Goal: Information Seeking & Learning: Learn about a topic

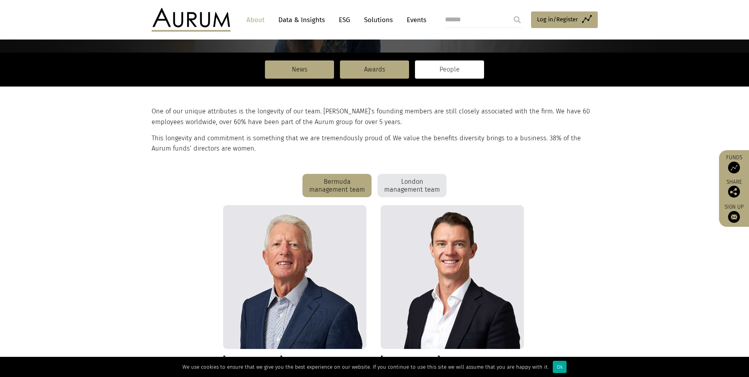
scroll to position [16, 0]
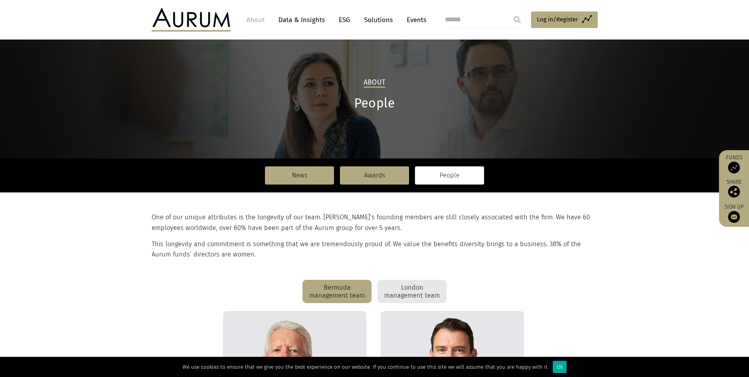
click at [355, 292] on div "Bermuda management team" at bounding box center [337, 292] width 69 height 24
click at [417, 291] on div "London management team" at bounding box center [412, 292] width 69 height 24
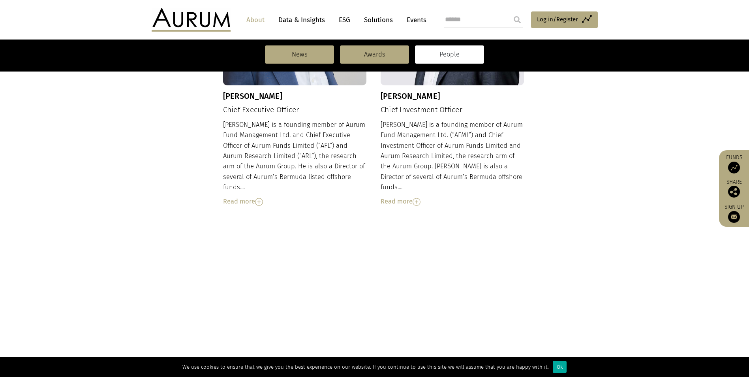
scroll to position [332, 0]
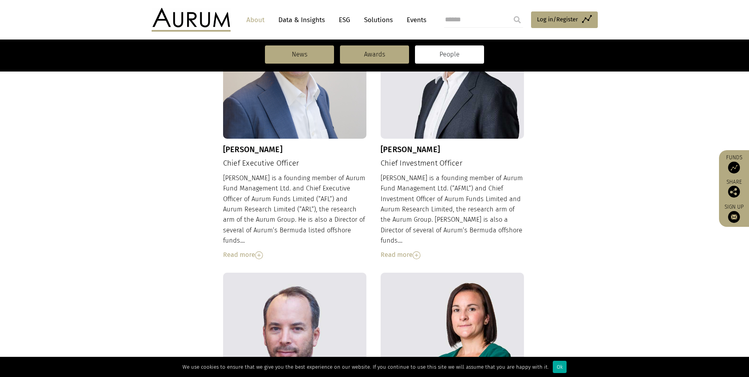
click at [256, 250] on div "Read more" at bounding box center [295, 255] width 144 height 10
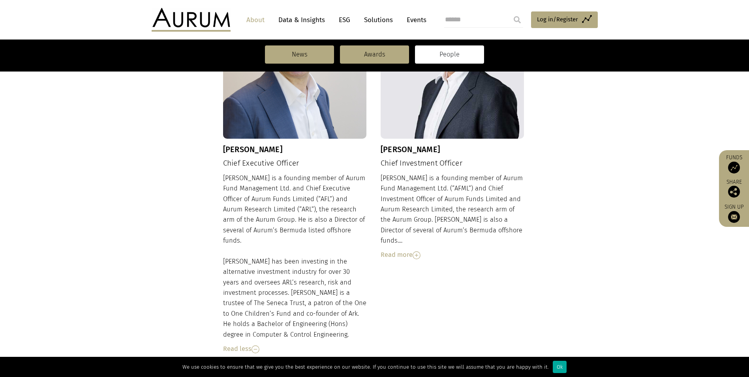
click at [408, 250] on div "Read more" at bounding box center [453, 255] width 144 height 10
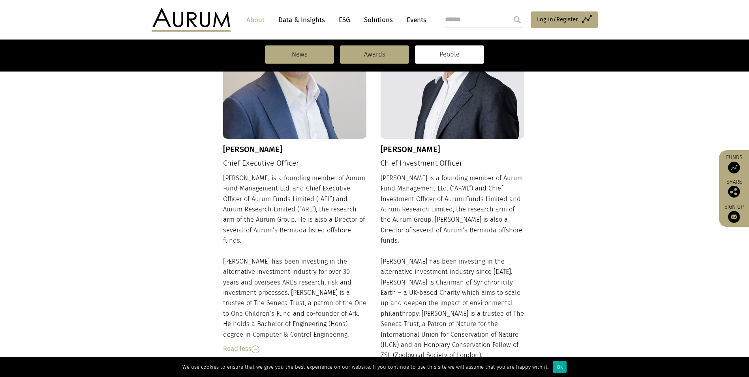
scroll to position [372, 0]
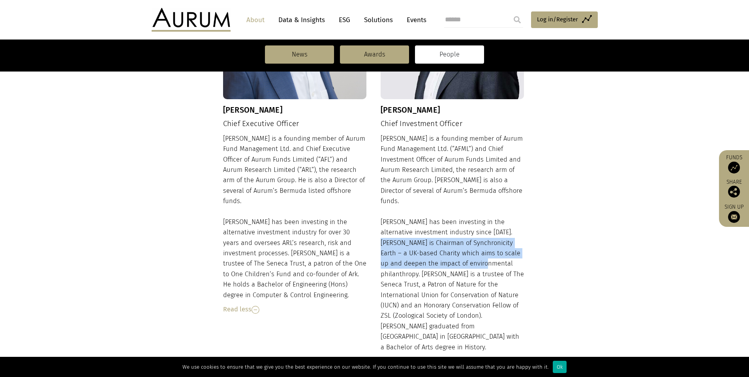
drag, startPoint x: 382, startPoint y: 230, endPoint x: 489, endPoint y: 253, distance: 109.1
click at [489, 253] on div "Adam is a founding member of Aurum Fund Management Ltd. (“AFML”) and Chief Inve…" at bounding box center [453, 249] width 144 height 233
drag, startPoint x: 489, startPoint y: 253, endPoint x: 382, endPoint y: 235, distance: 108.4
click at [382, 235] on div "Adam is a founding member of Aurum Fund Management Ltd. (“AFML”) and Chief Inve…" at bounding box center [453, 249] width 144 height 233
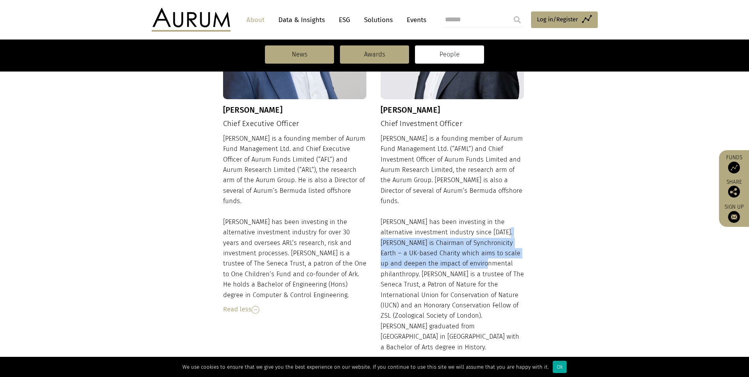
drag, startPoint x: 382, startPoint y: 235, endPoint x: 400, endPoint y: 241, distance: 19.1
copy div "Chairman of Synchronicity Earth – a UK-based Charity which aims to scale up and…"
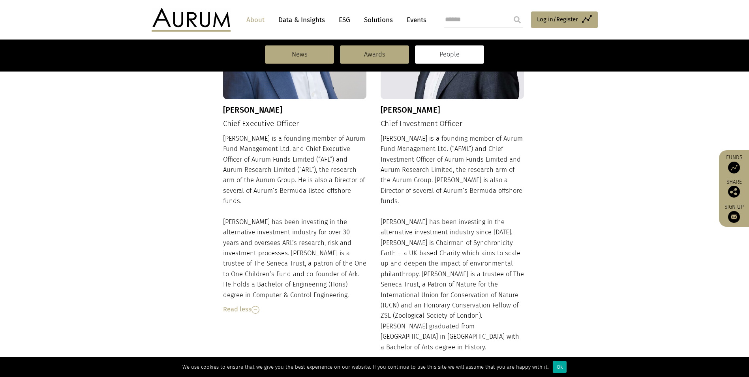
click at [475, 267] on div "Adam is a founding member of Aurum Fund Management Ltd. (“AFML”) and Chief Inve…" at bounding box center [453, 249] width 144 height 233
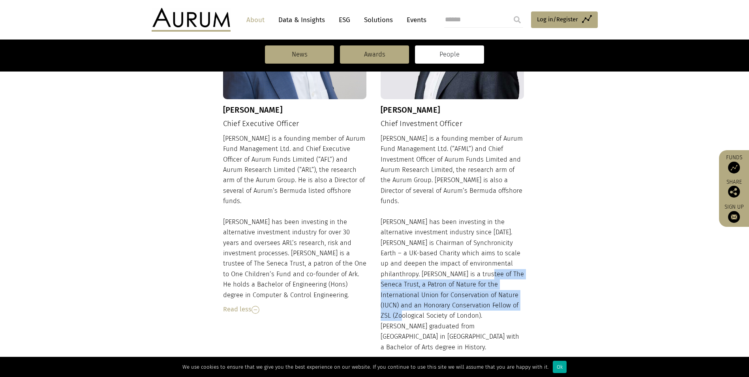
drag, startPoint x: 471, startPoint y: 264, endPoint x: 510, endPoint y: 292, distance: 47.5
click at [510, 292] on div "Adam is a founding member of Aurum Fund Management Ltd. (“AFML”) and Chief Inve…" at bounding box center [453, 249] width 144 height 233
drag, startPoint x: 511, startPoint y: 293, endPoint x: 468, endPoint y: 263, distance: 51.8
click at [468, 263] on div "Adam is a founding member of Aurum Fund Management Ltd. (“AFML”) and Chief Inve…" at bounding box center [453, 249] width 144 height 233
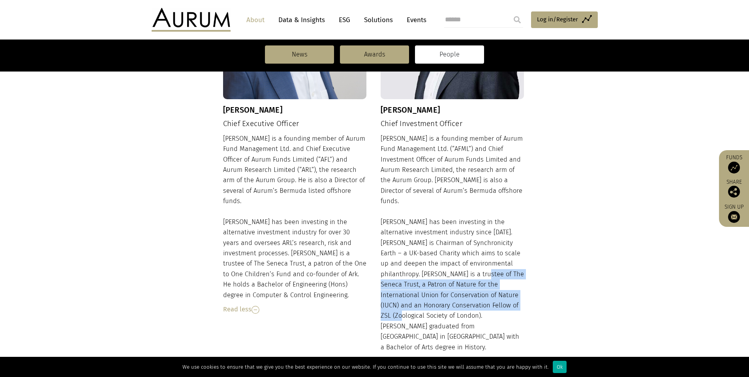
drag, startPoint x: 468, startPoint y: 263, endPoint x: 476, endPoint y: 277, distance: 15.5
copy div "Patron of Nature for the International Union for Conservation of Nature (IUCN) …"
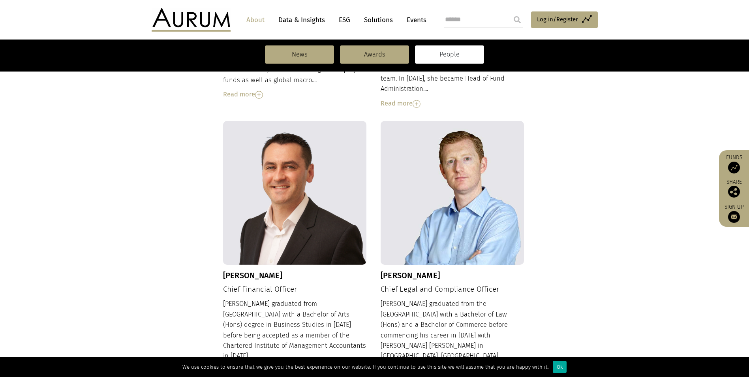
scroll to position [964, 0]
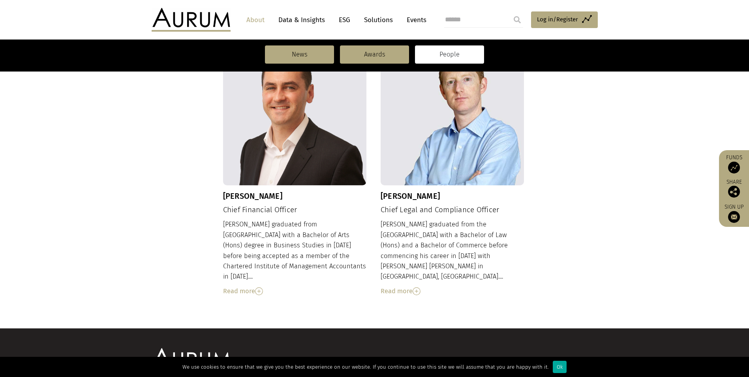
click at [263, 287] on img at bounding box center [259, 291] width 8 height 8
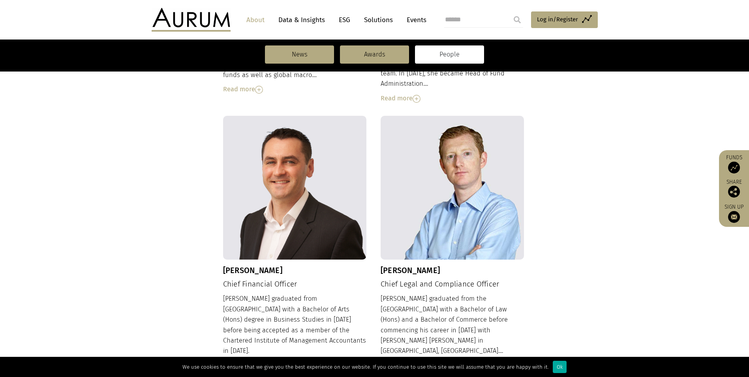
scroll to position [739, 0]
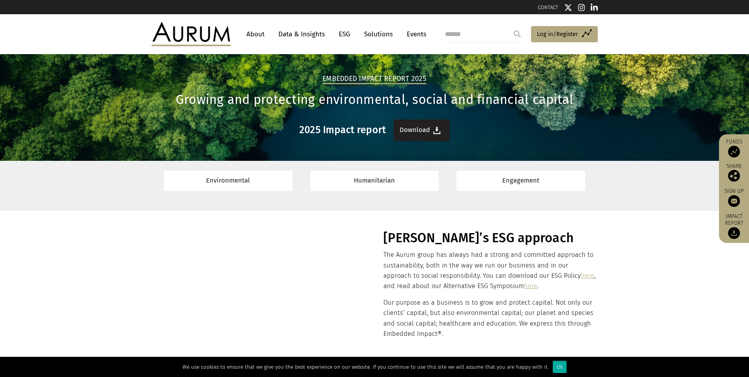
click at [412, 128] on link "Download" at bounding box center [422, 130] width 56 height 22
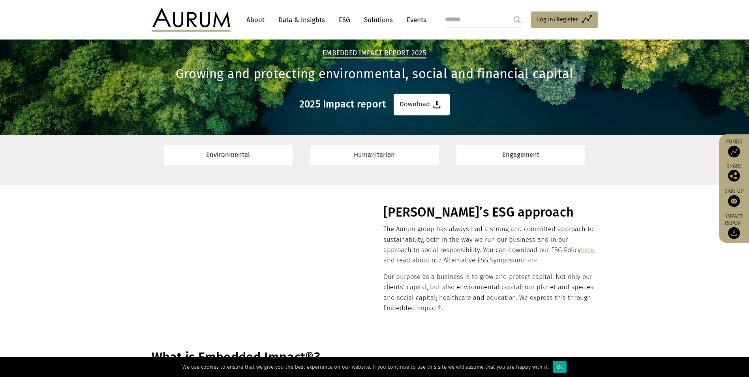
scroll to position [39, 0]
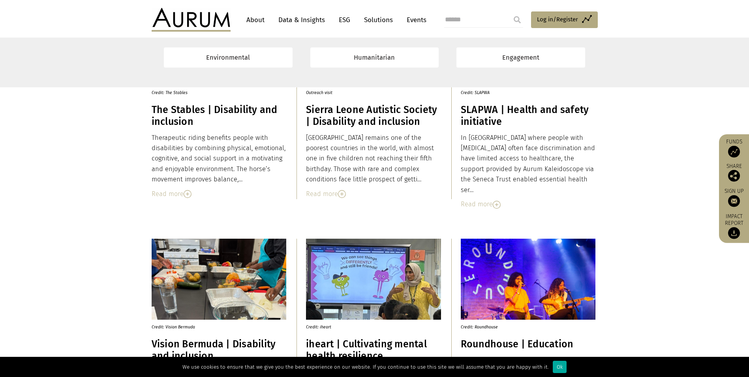
scroll to position [2685, 0]
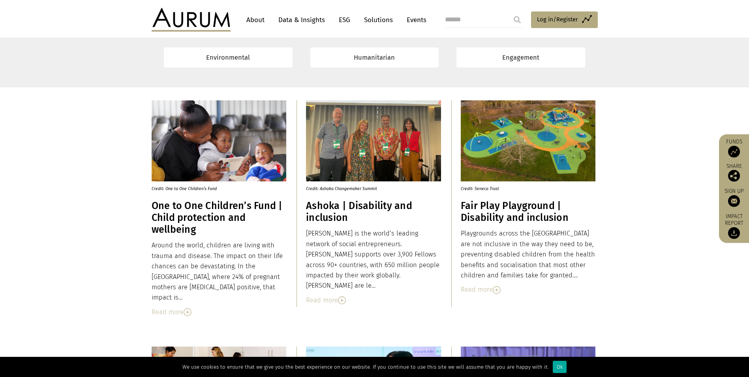
click at [56, 196] on section "Credit: One to One Children’s Fund One to One Children’s Fund | Child protectio…" at bounding box center [374, 204] width 749 height 246
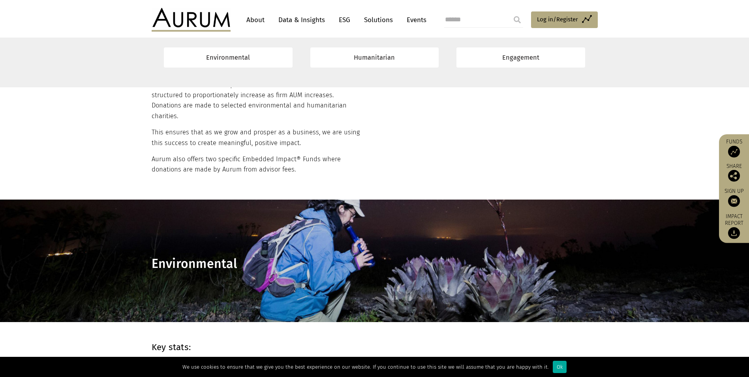
scroll to position [38, 0]
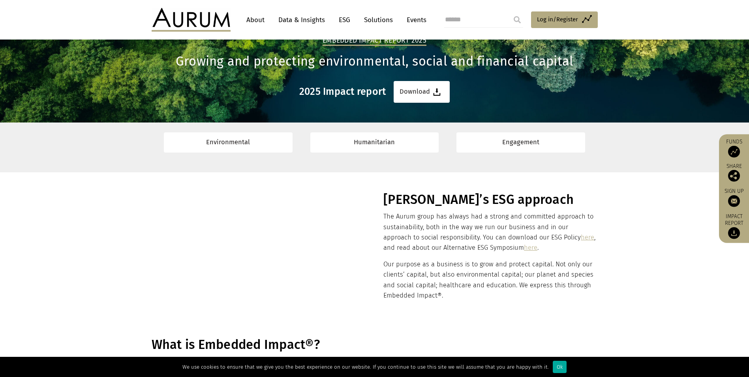
click at [581, 234] on link "here" at bounding box center [587, 237] width 13 height 8
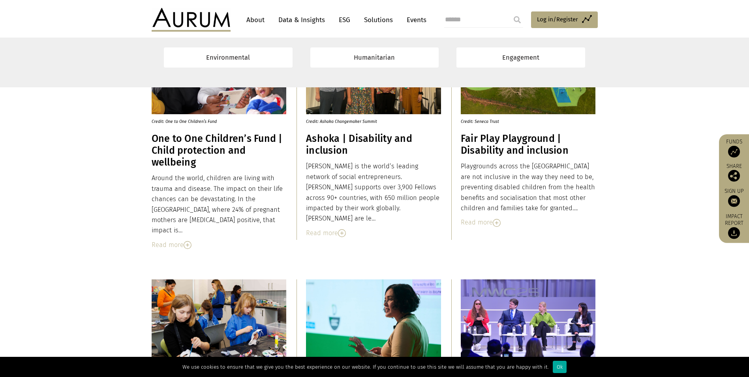
scroll to position [3721, 0]
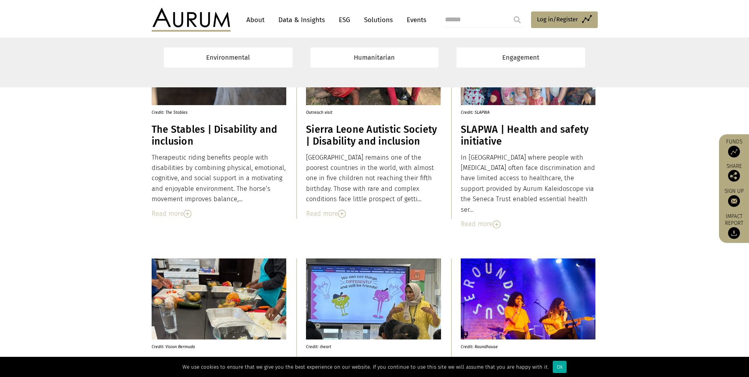
click at [494, 220] on img at bounding box center [497, 224] width 8 height 8
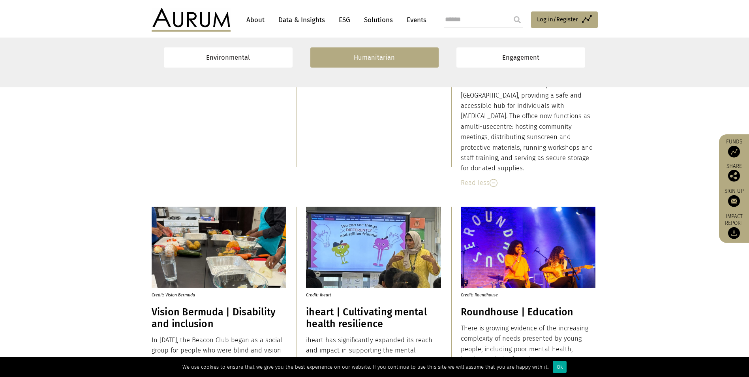
scroll to position [3879, 0]
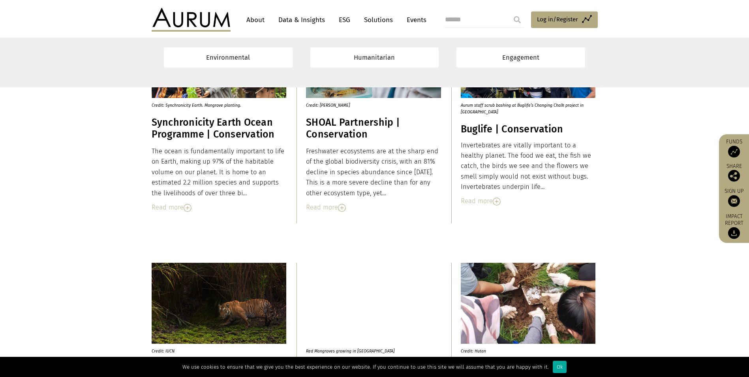
scroll to position [1422, 0]
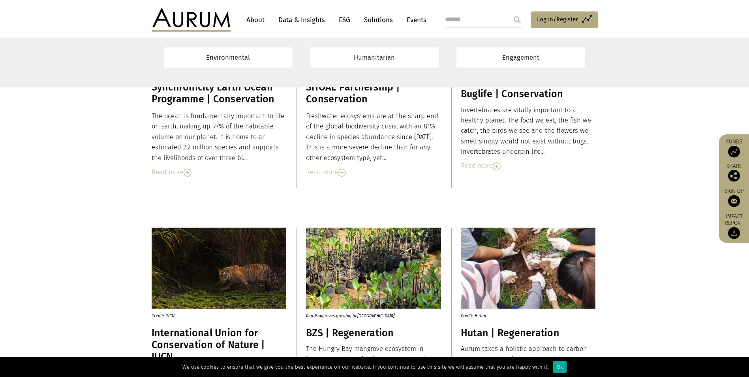
click at [61, 233] on section "Credit: IUCN International Union for Conservation of Nature | IUCN Aurum Kaleid…" at bounding box center [374, 336] width 749 height 256
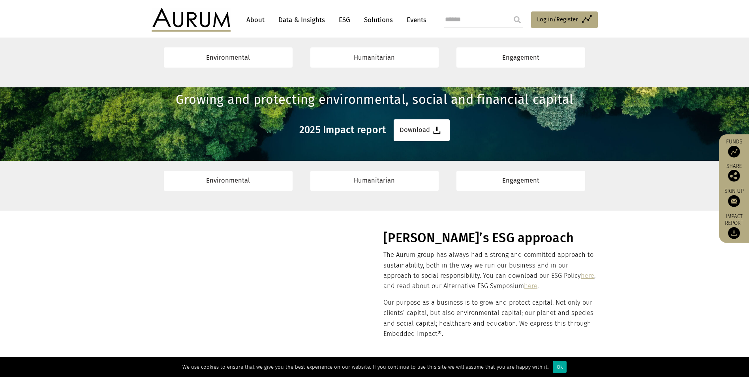
scroll to position [2704, 0]
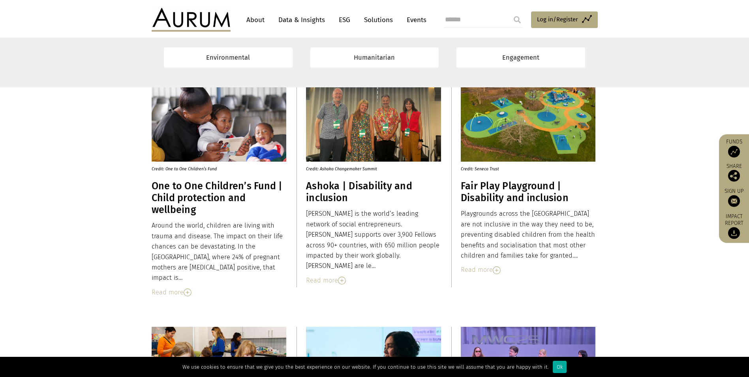
click at [472, 267] on div "Read more" at bounding box center [528, 270] width 135 height 10
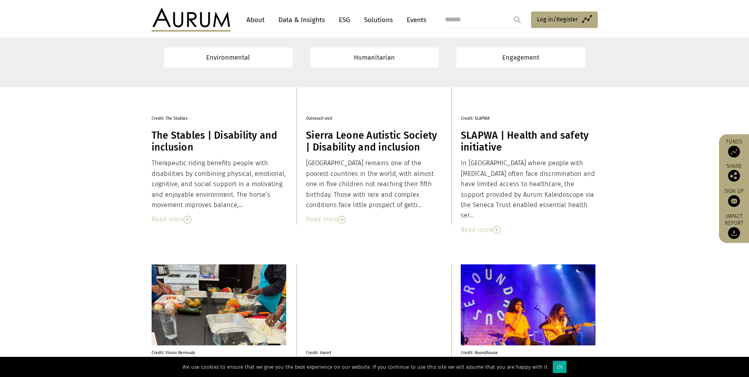
scroll to position [4361, 0]
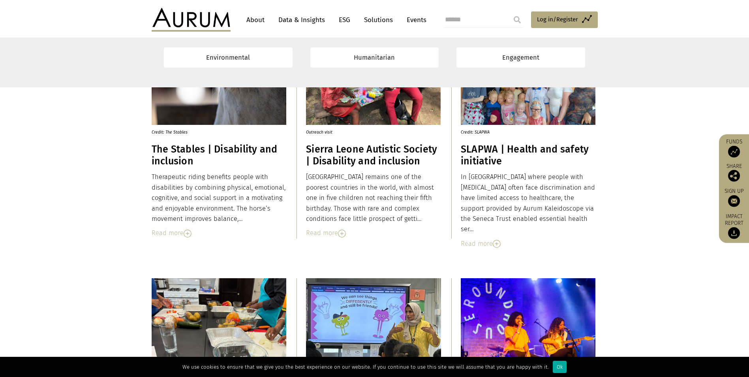
click at [477, 239] on div "Read more" at bounding box center [528, 244] width 135 height 10
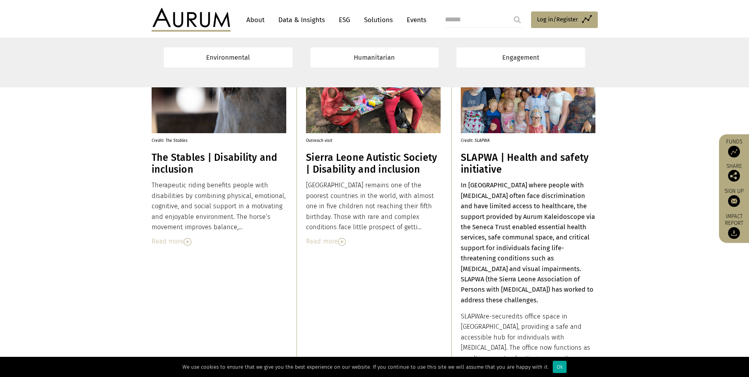
scroll to position [4281, 0]
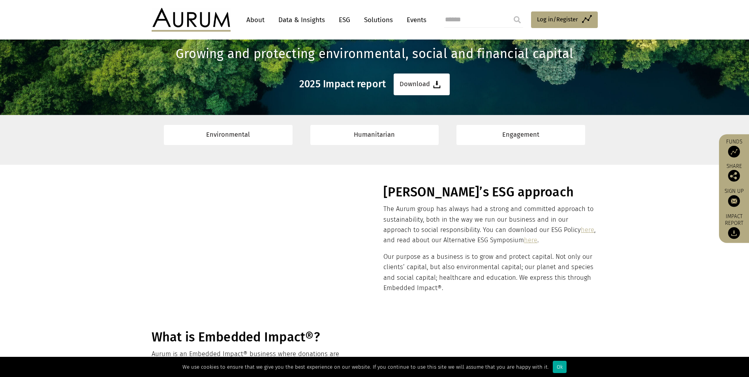
scroll to position [158, 0]
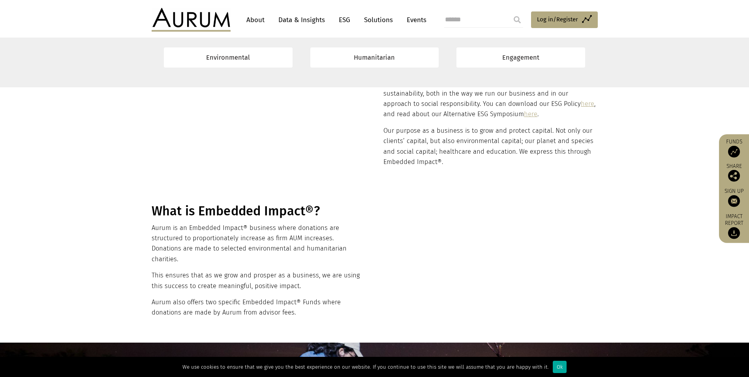
scroll to position [158, 0]
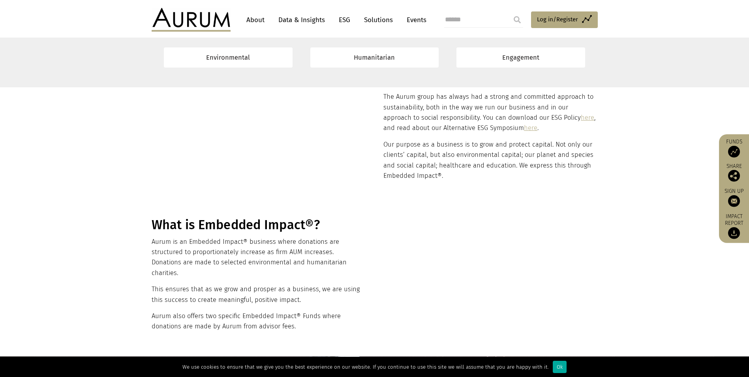
click at [581, 117] on link "here" at bounding box center [587, 118] width 13 height 8
